Goal: Information Seeking & Learning: Check status

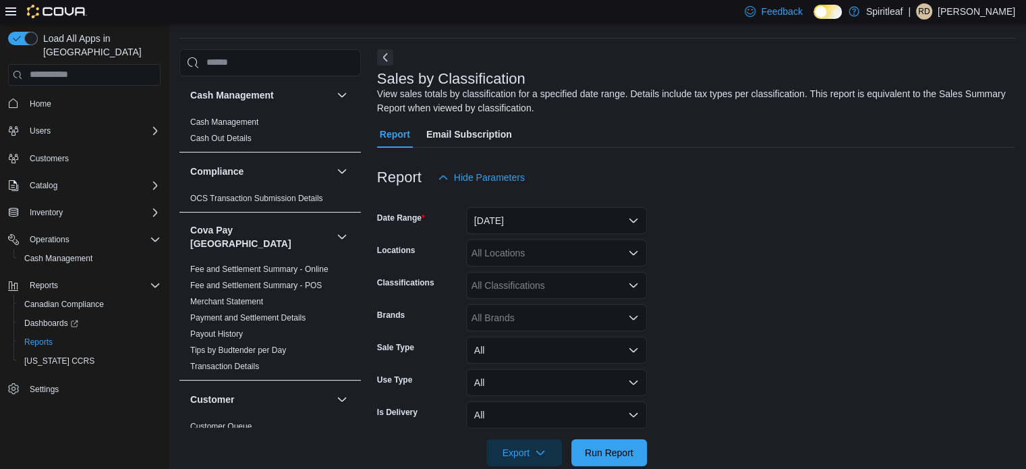
scroll to position [45, 0]
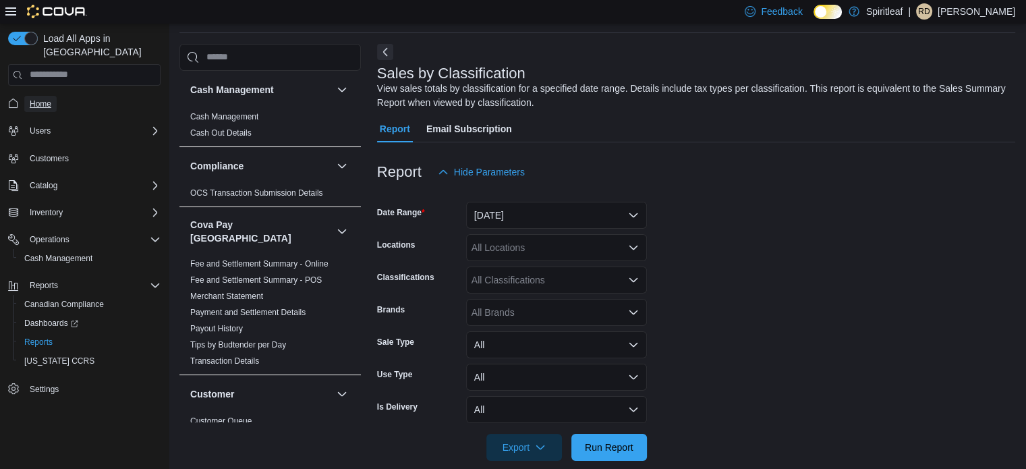
click at [47, 96] on span "Home" at bounding box center [41, 104] width 22 height 16
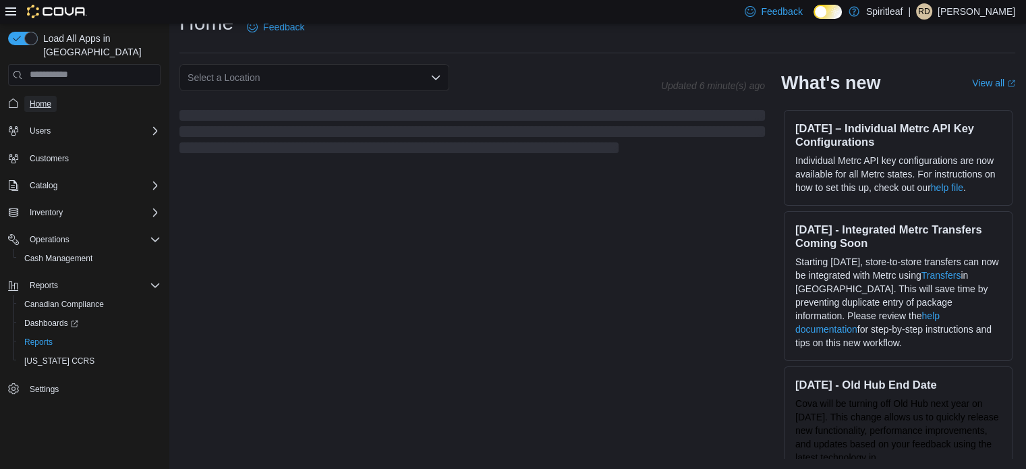
scroll to position [65, 0]
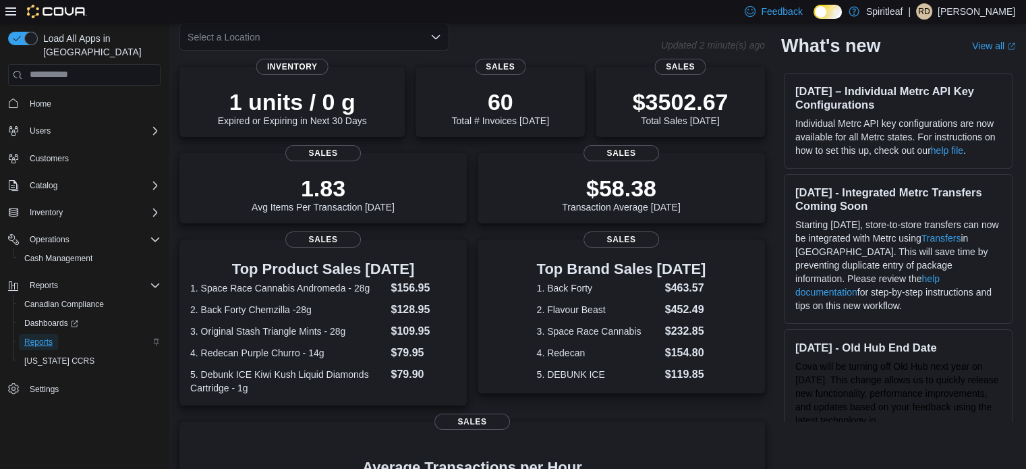
drag, startPoint x: 738, startPoint y: 13, endPoint x: 38, endPoint y: 328, distance: 767.5
click at [38, 337] on span "Reports" at bounding box center [38, 342] width 28 height 11
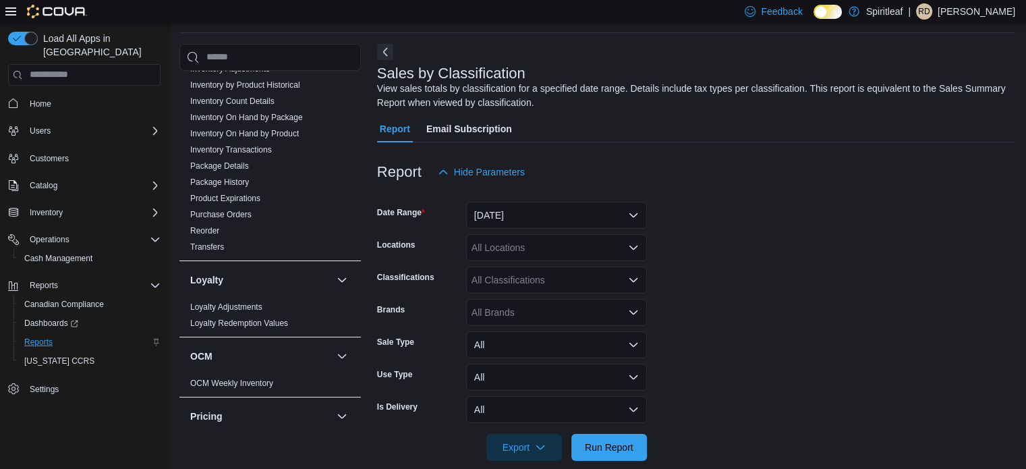
scroll to position [579, 0]
click at [243, 212] on link "Purchase Orders" at bounding box center [220, 216] width 61 height 9
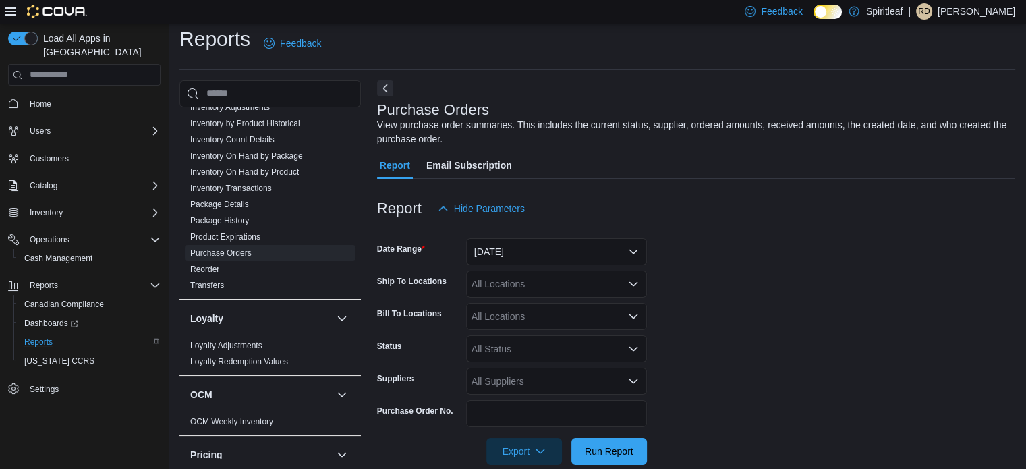
scroll to position [31, 0]
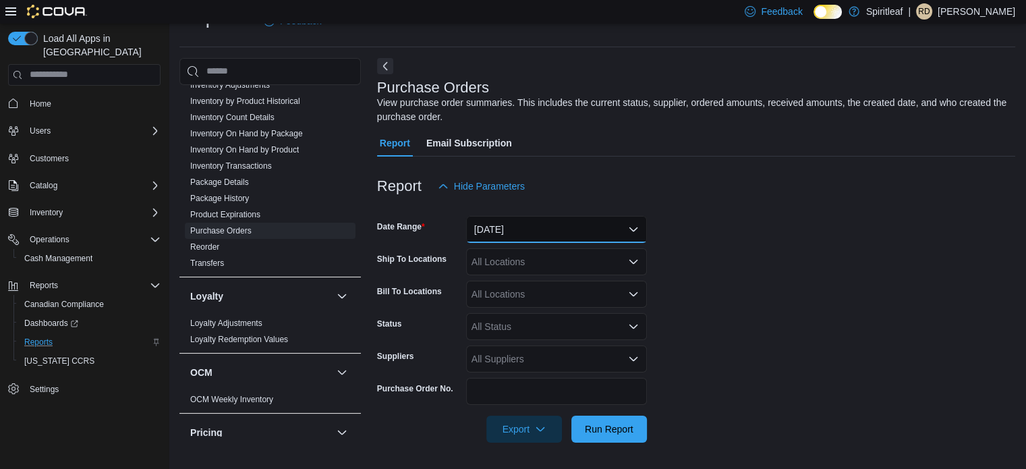
click at [553, 227] on button "Yesterday" at bounding box center [556, 229] width 181 height 27
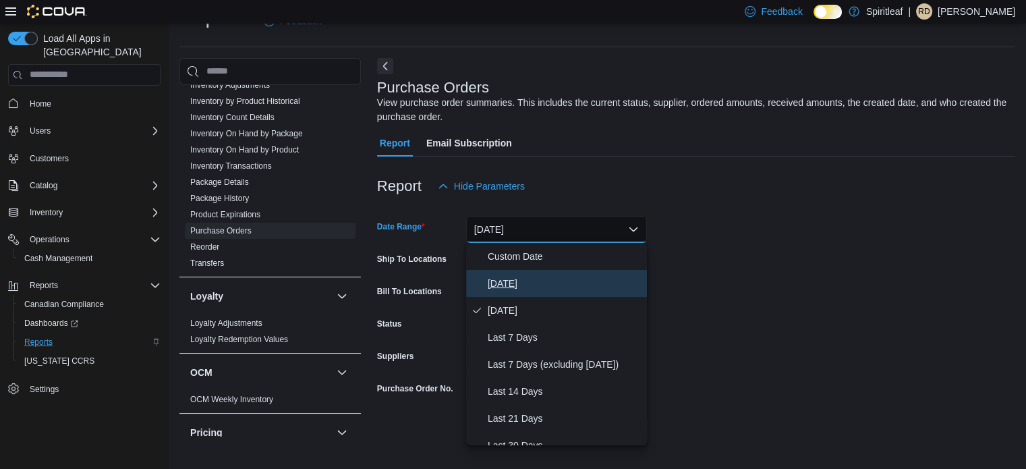
click at [516, 276] on span "Today" at bounding box center [565, 283] width 154 height 16
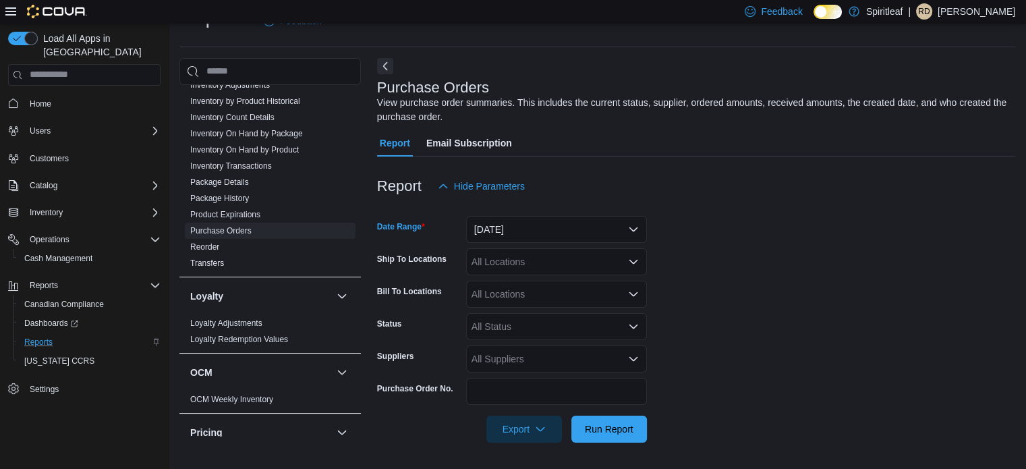
click at [804, 219] on form "Date Range Today Ship To Locations All Locations Bill To Locations All Location…" at bounding box center [696, 321] width 638 height 243
click at [615, 429] on span "Run Report" at bounding box center [609, 428] width 49 height 13
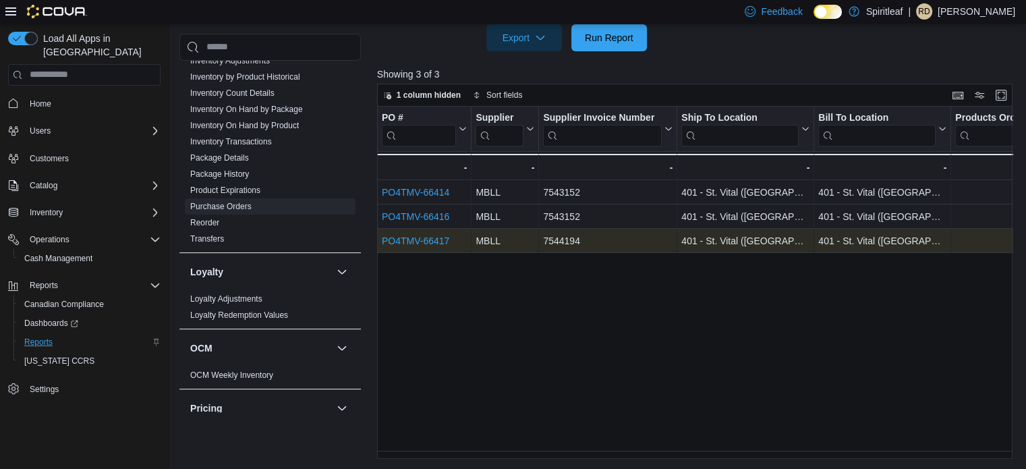
click at [429, 236] on link "PO4TMV-66417" at bounding box center [415, 241] width 67 height 11
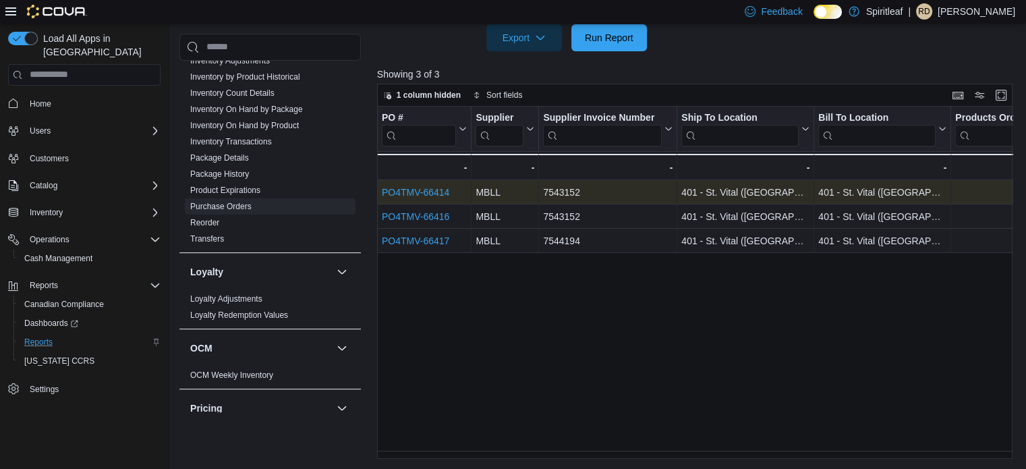
click at [429, 192] on link "PO4TMV-66414" at bounding box center [415, 192] width 67 height 11
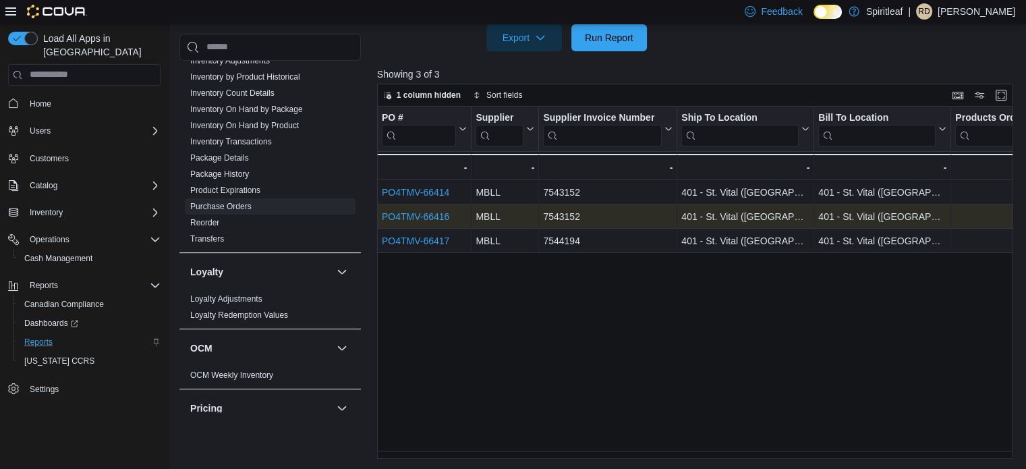
click at [439, 216] on link "PO4TMV-66416" at bounding box center [415, 216] width 67 height 11
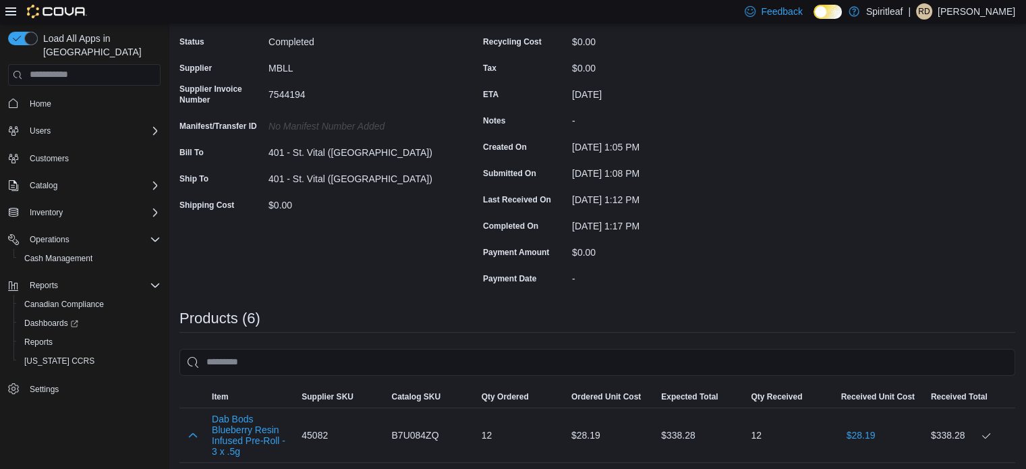
scroll to position [111, 0]
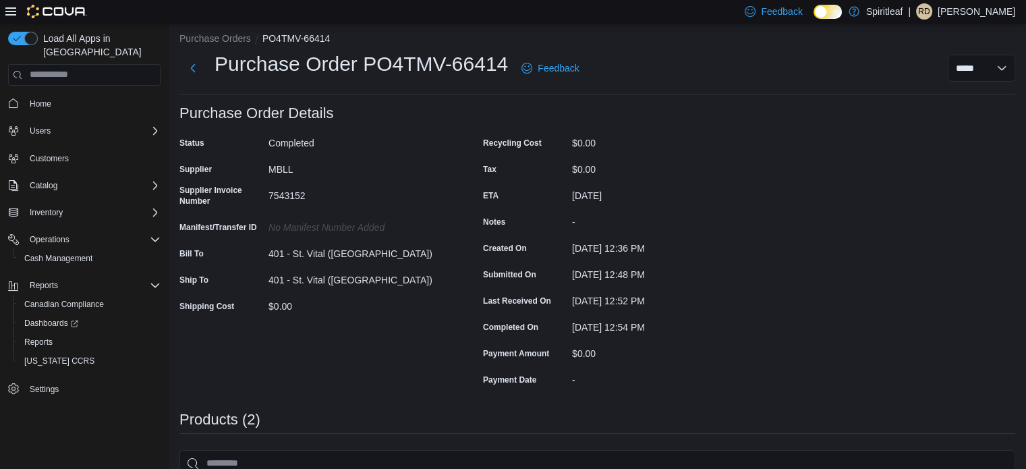
scroll to position [9, 0]
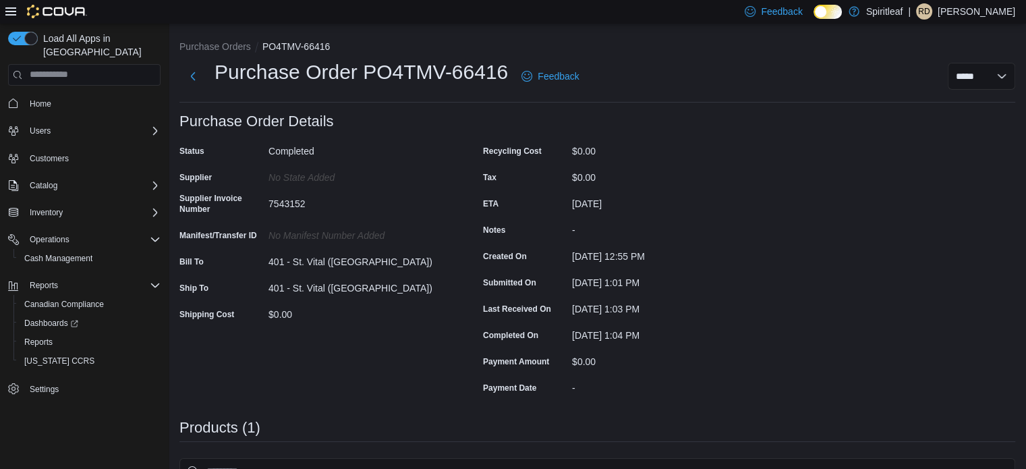
click at [972, 209] on div "Purchase Order: PO4TMV-66416 Feedback Purchase Order Details Status Completed S…" at bounding box center [598, 439] width 836 height 652
